Goal: Transaction & Acquisition: Obtain resource

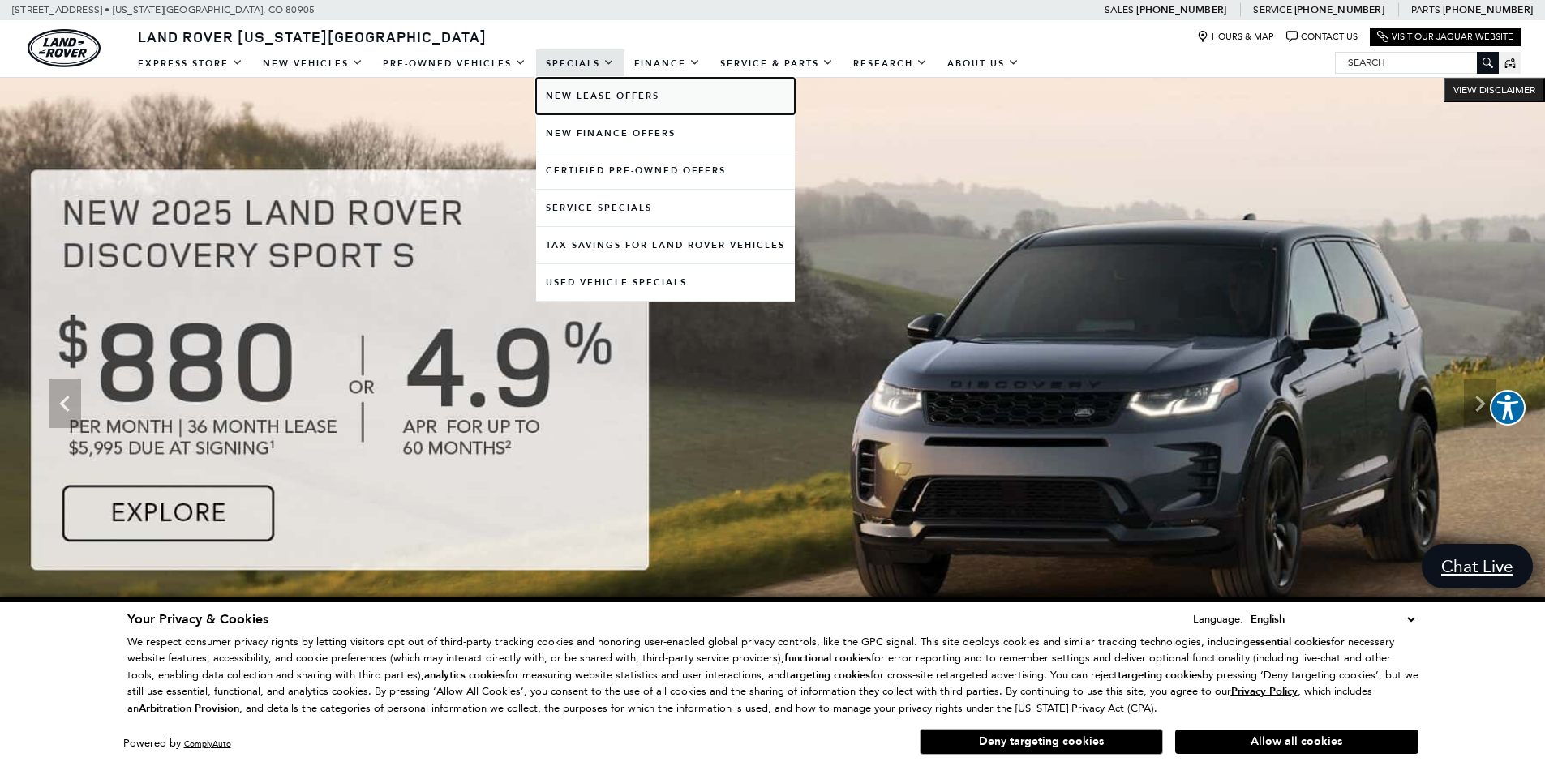
click at [577, 95] on link "New Lease Offers" at bounding box center [665, 96] width 259 height 36
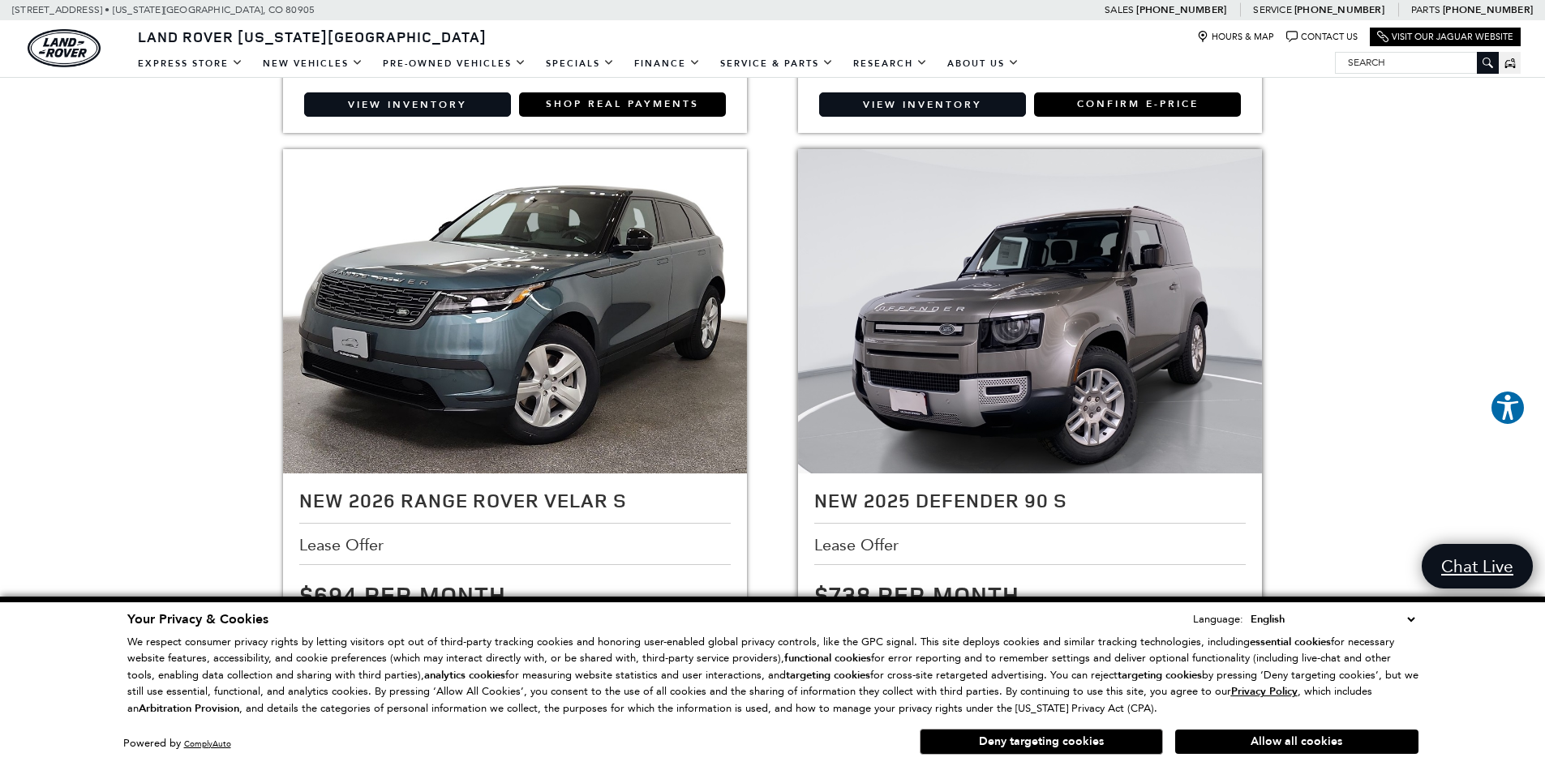
scroll to position [841, 0]
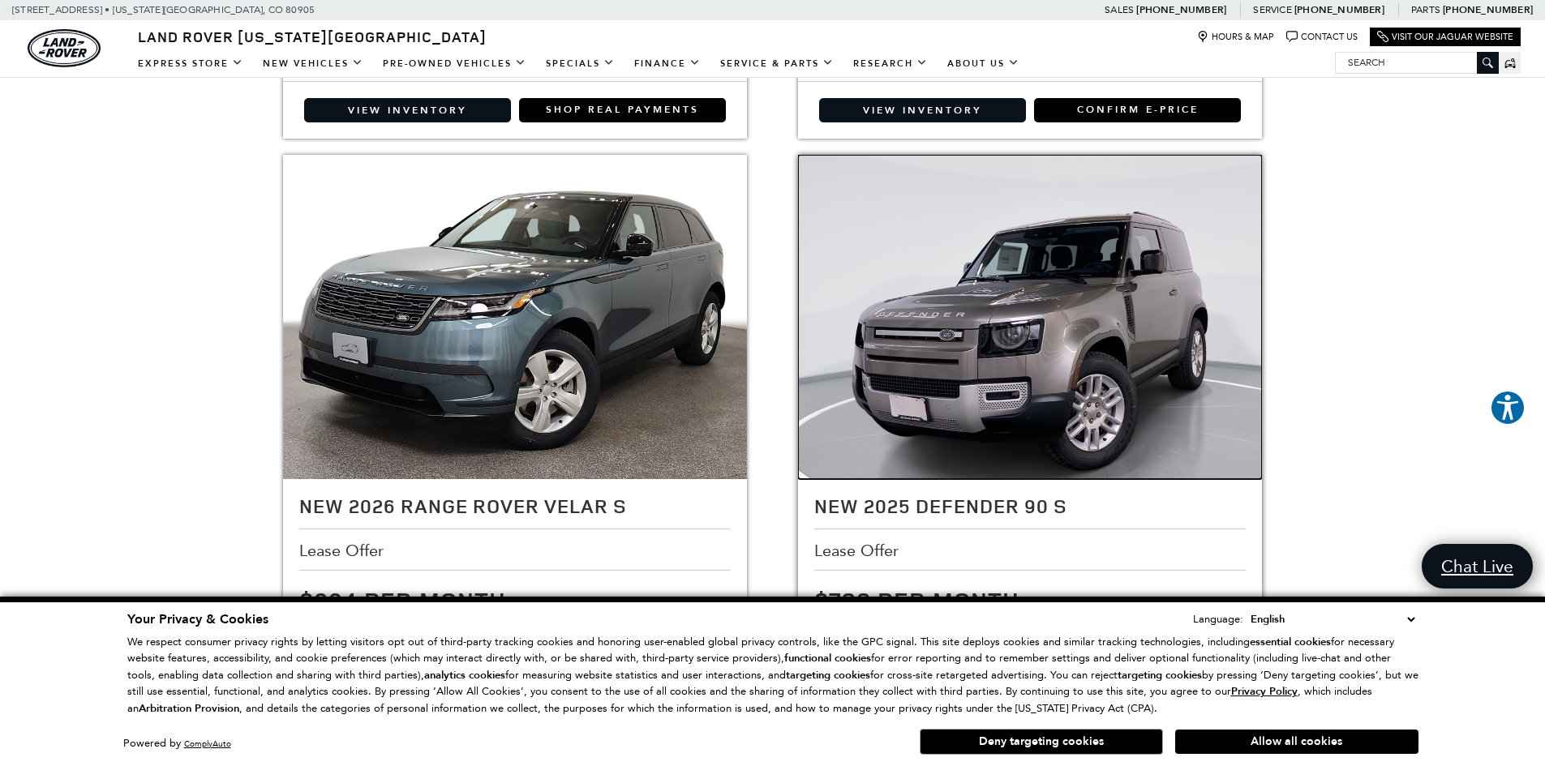
click at [1118, 321] on img at bounding box center [1030, 329] width 464 height 348
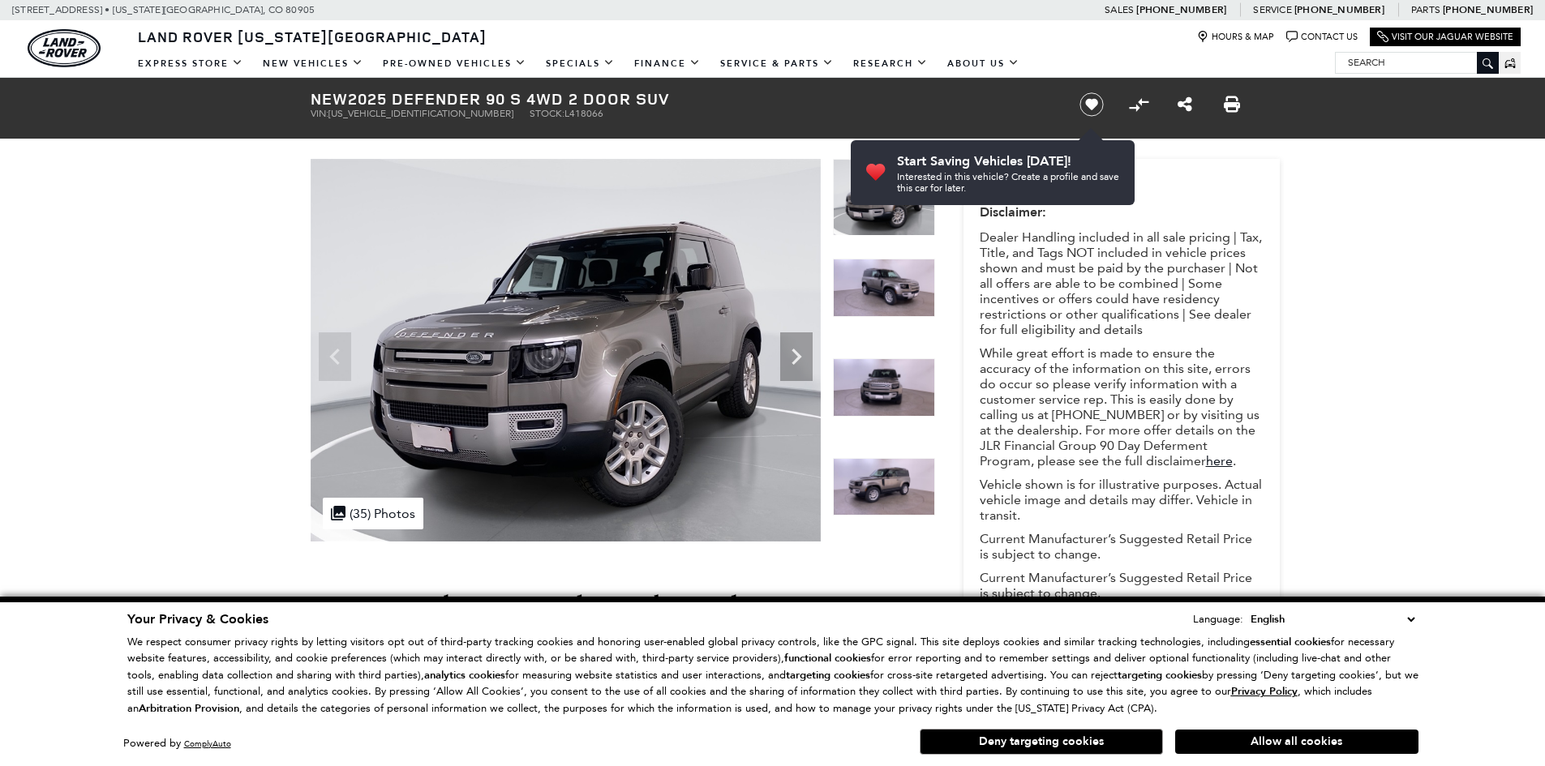
click at [896, 393] on img at bounding box center [884, 387] width 102 height 58
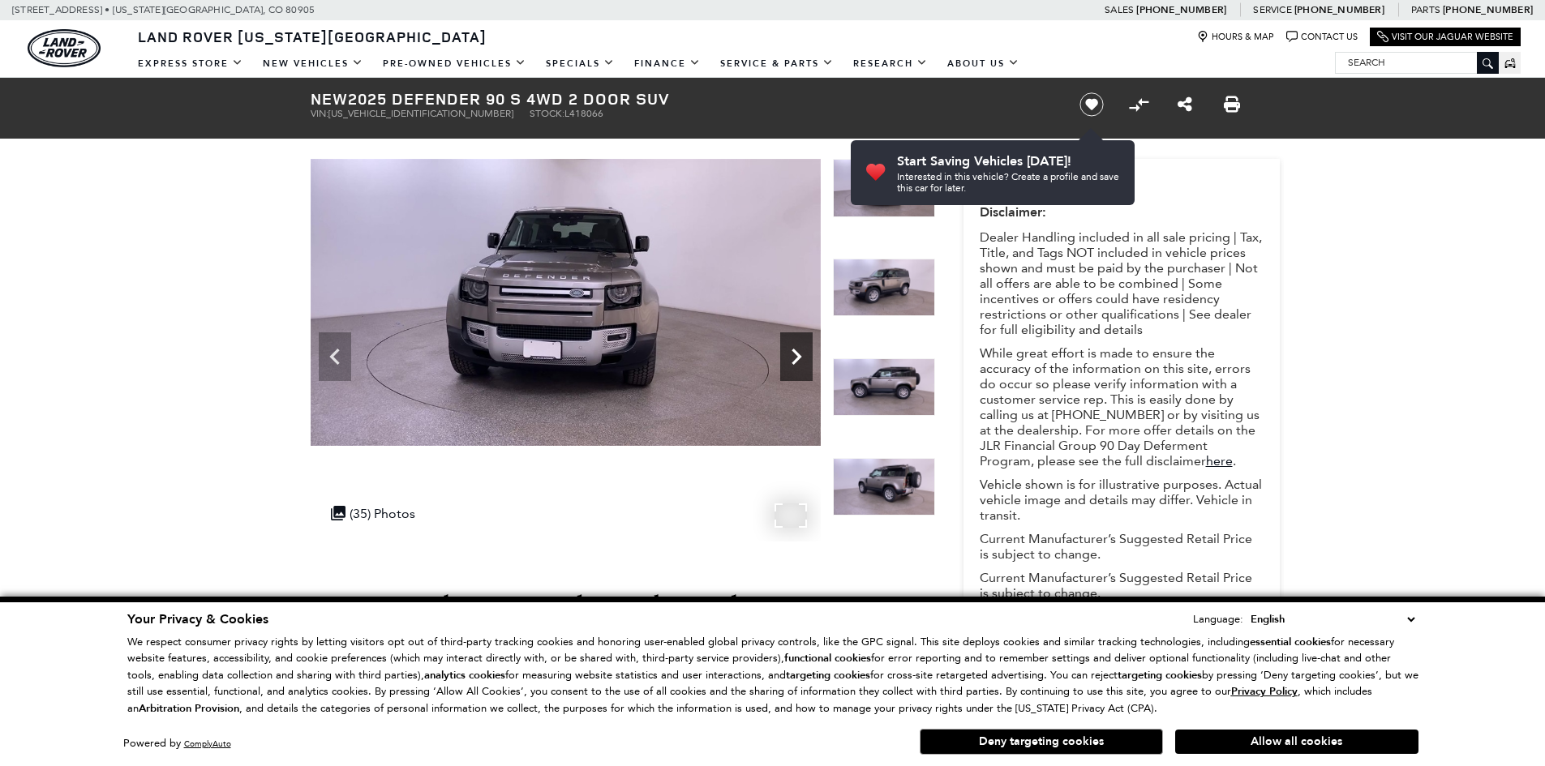
click at [787, 358] on icon "Next" at bounding box center [796, 357] width 32 height 32
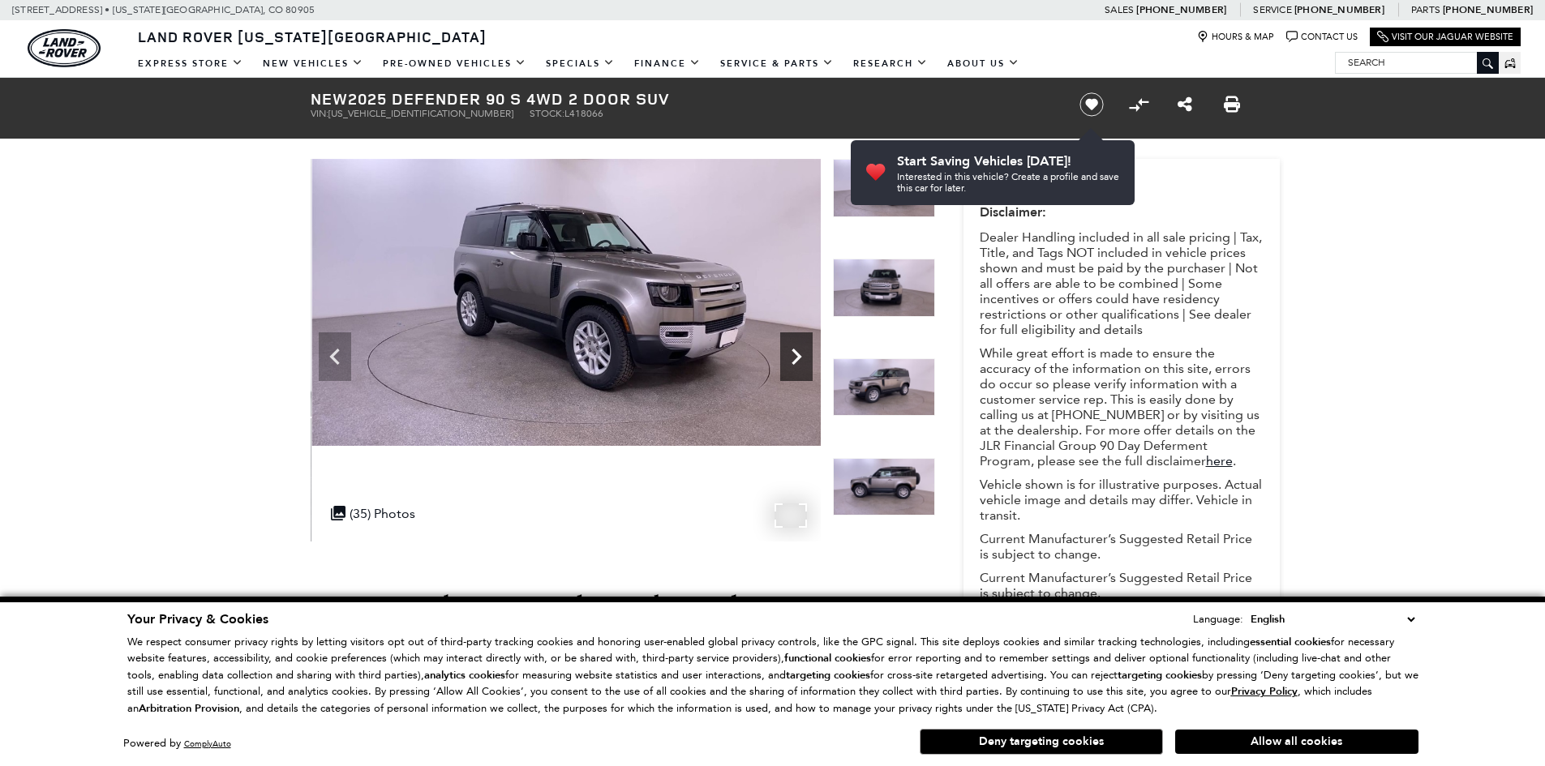
click at [795, 358] on icon "Next" at bounding box center [796, 357] width 32 height 32
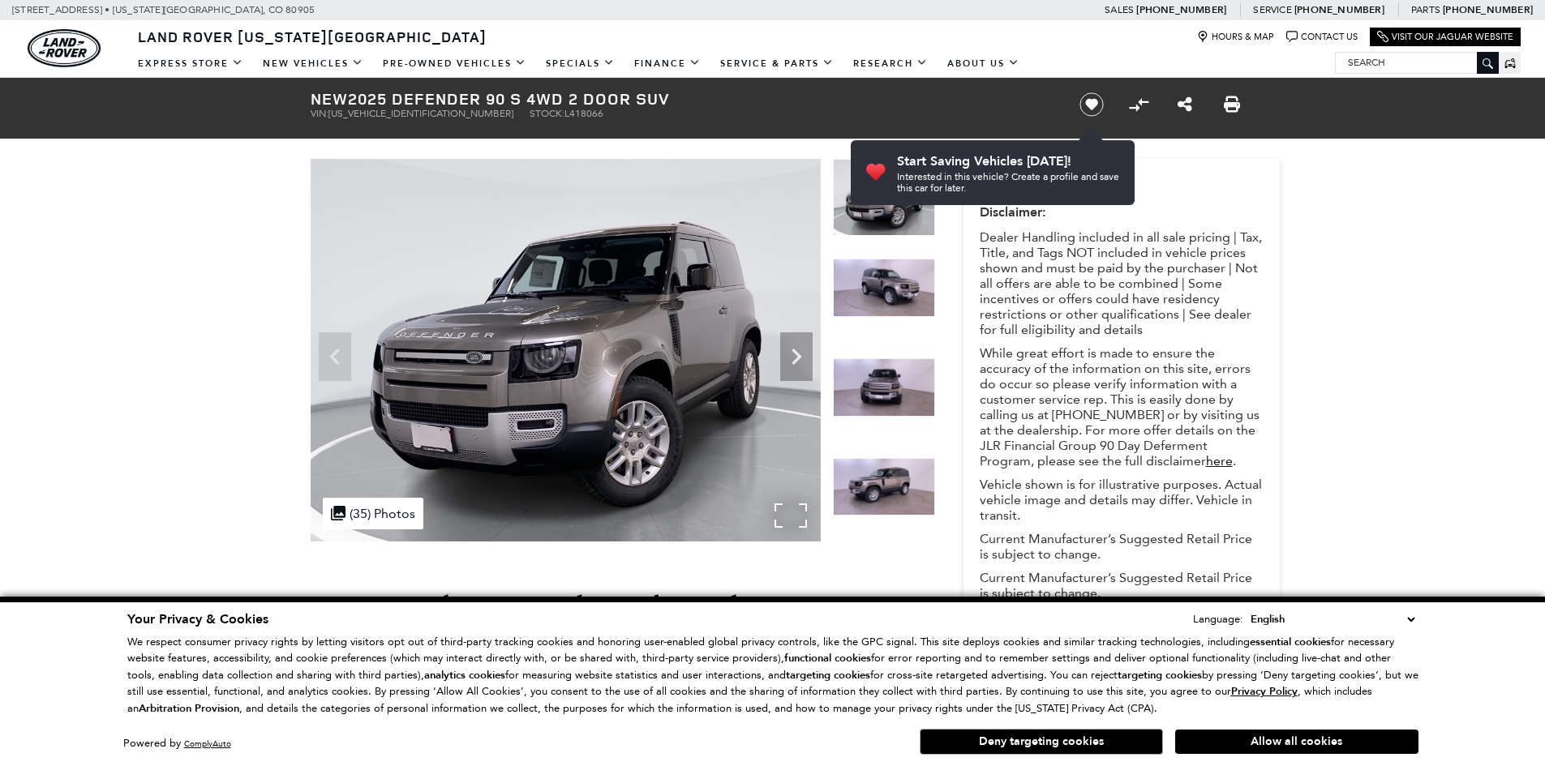
click at [778, 374] on img at bounding box center [566, 350] width 510 height 383
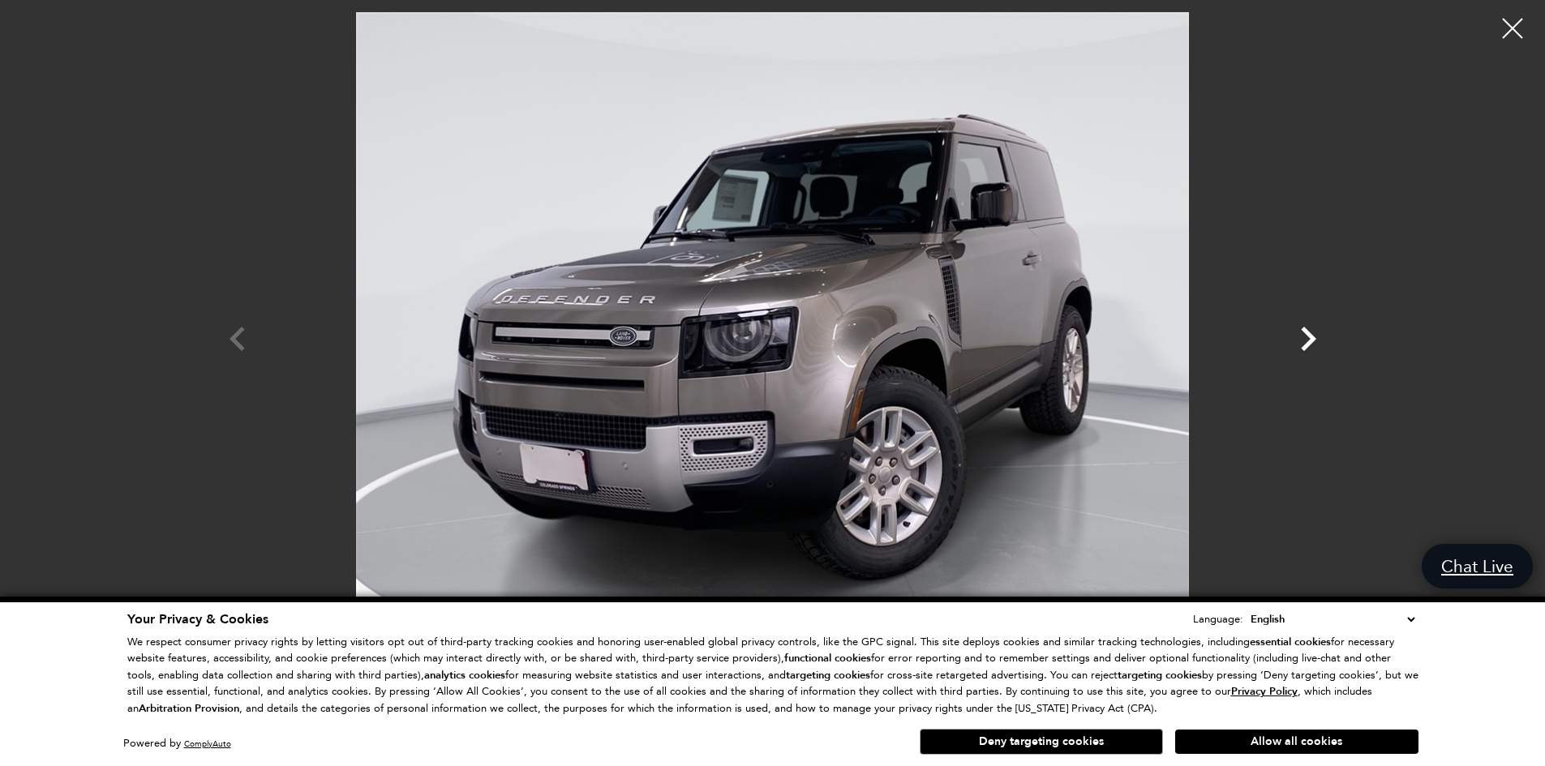
click at [1310, 337] on icon "Next" at bounding box center [1308, 339] width 49 height 49
click at [1310, 337] on icon "Next" at bounding box center [1308, 339] width 15 height 24
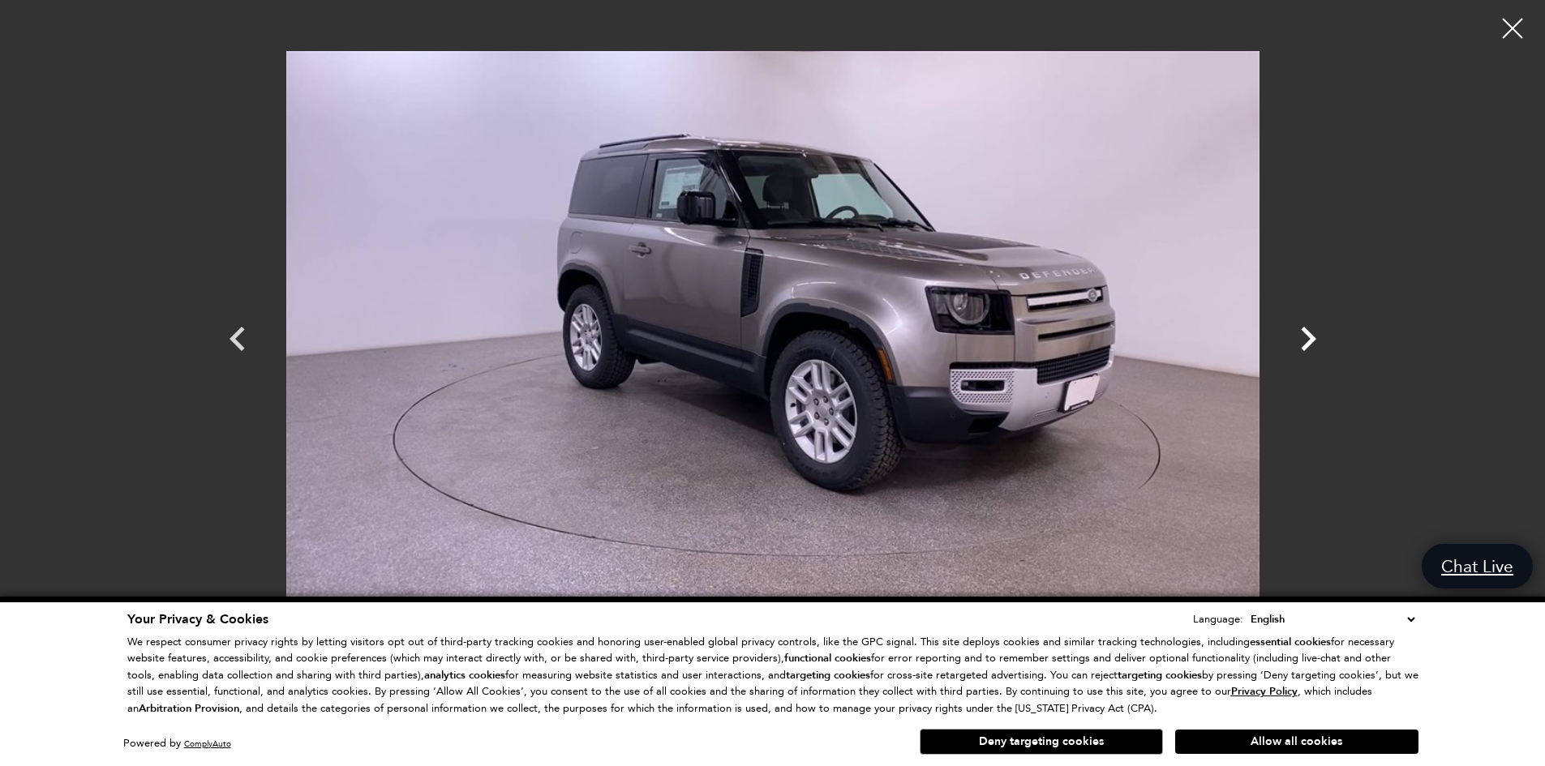
click at [1310, 337] on icon "Next" at bounding box center [1308, 339] width 15 height 24
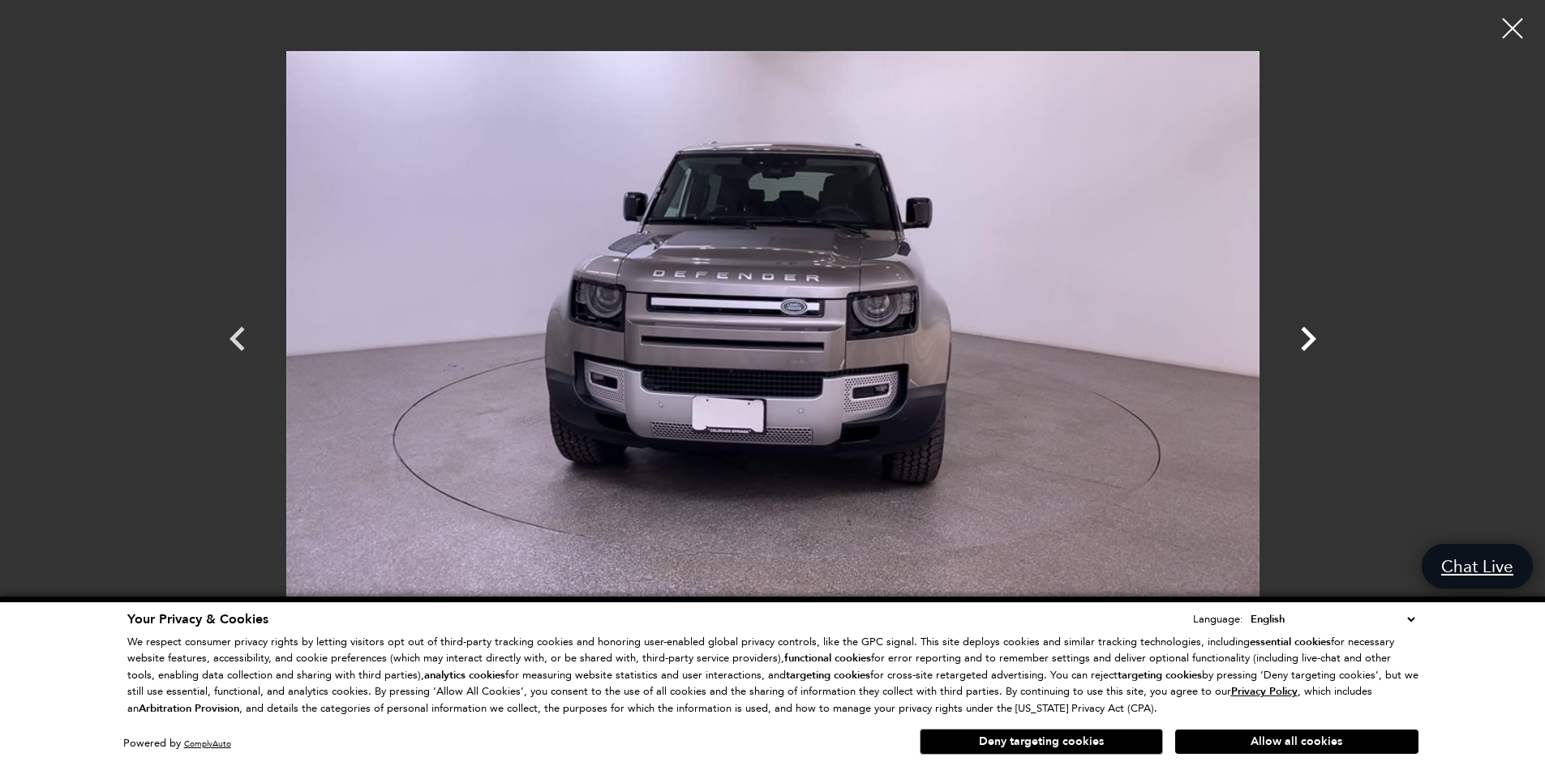
click at [1310, 337] on icon "Next" at bounding box center [1308, 339] width 15 height 24
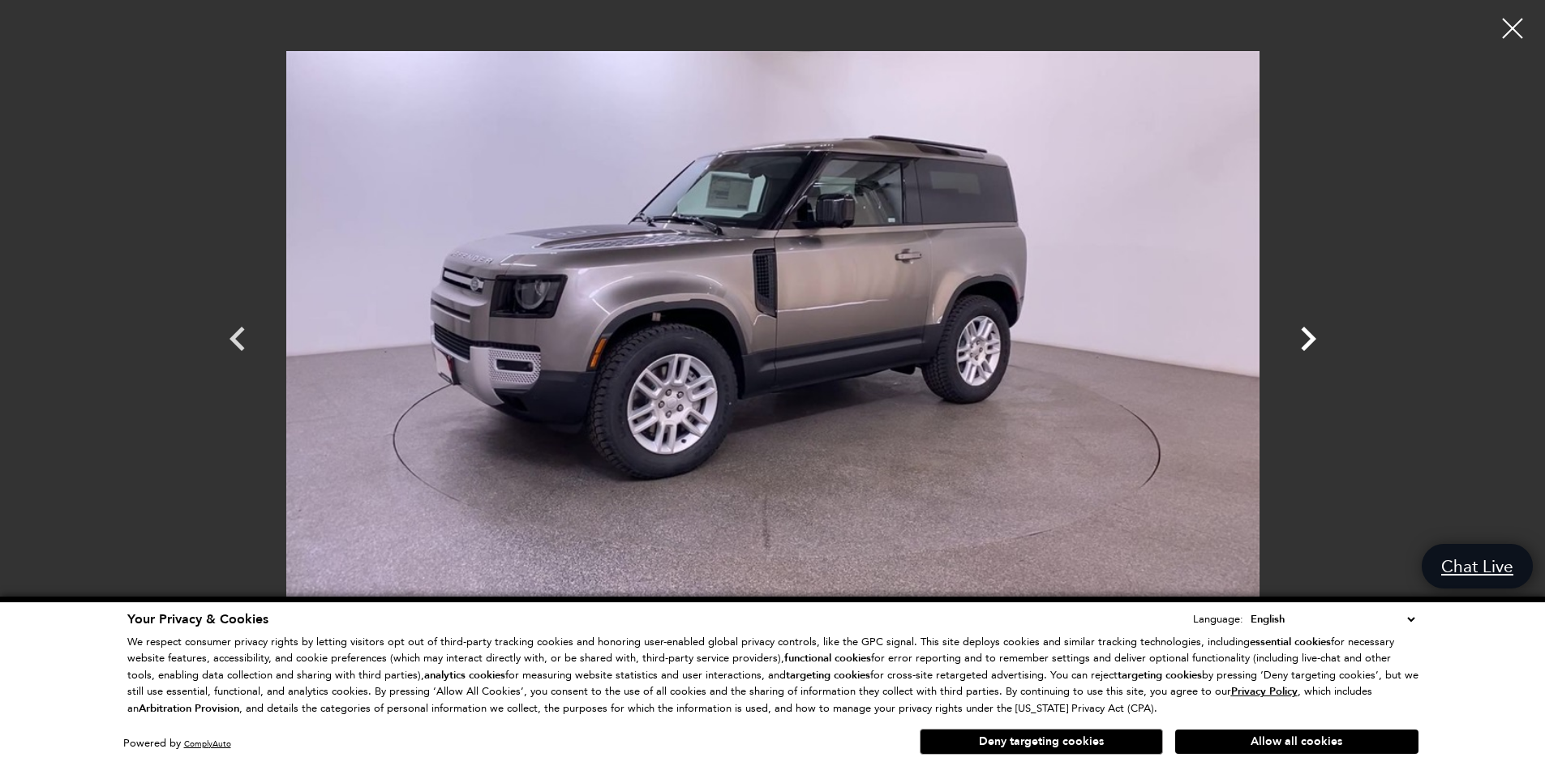
click at [1310, 337] on icon "Next" at bounding box center [1308, 339] width 15 height 24
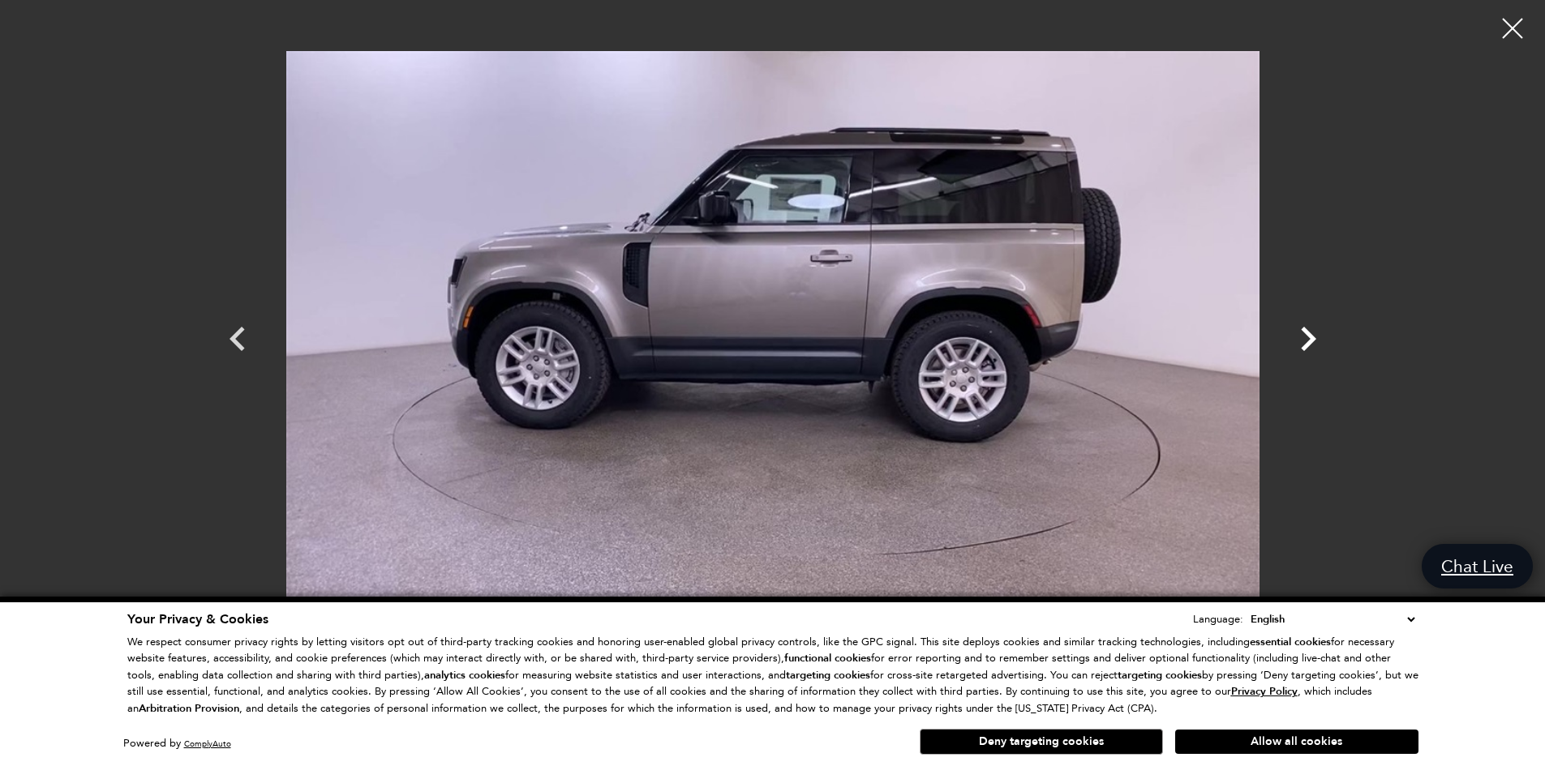
click at [1310, 337] on icon "Next" at bounding box center [1308, 339] width 15 height 24
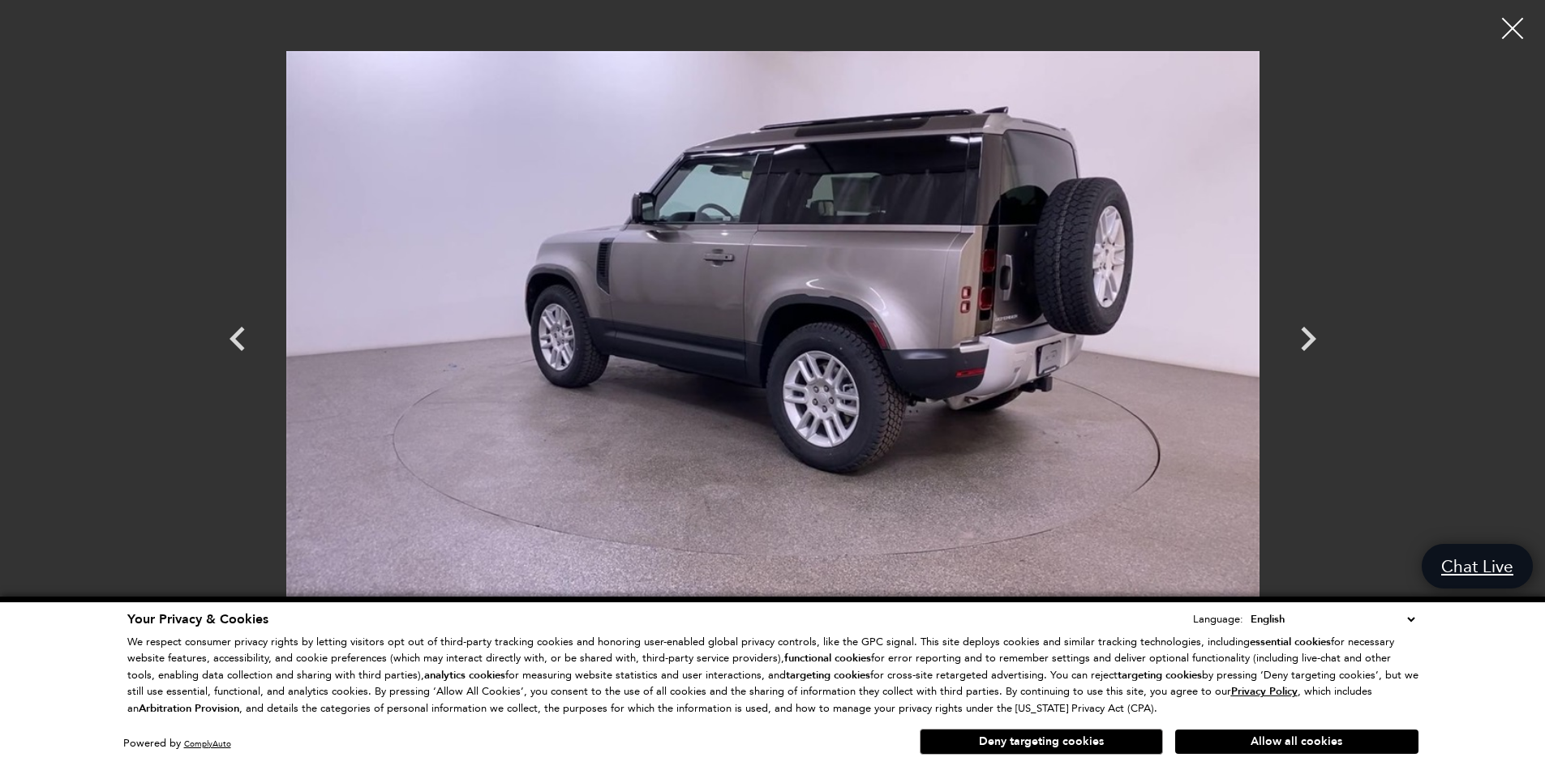
click at [1511, 40] on div at bounding box center [1512, 28] width 43 height 43
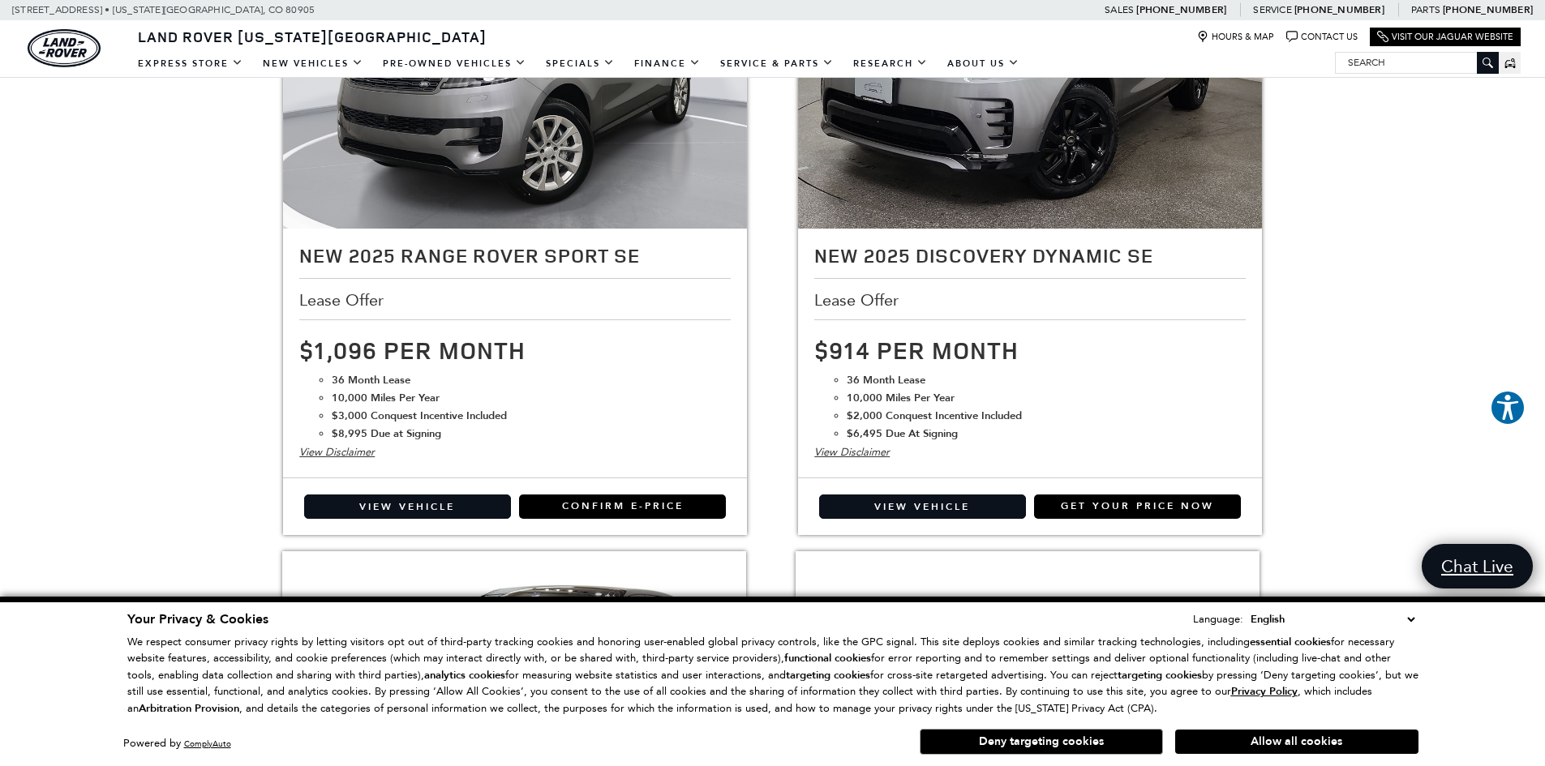
scroll to position [2382, 0]
